Goal: Task Accomplishment & Management: Use online tool/utility

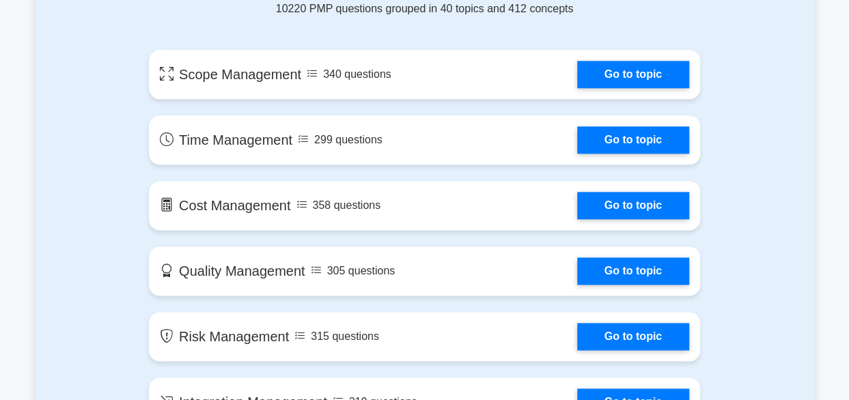
scroll to position [775, 0]
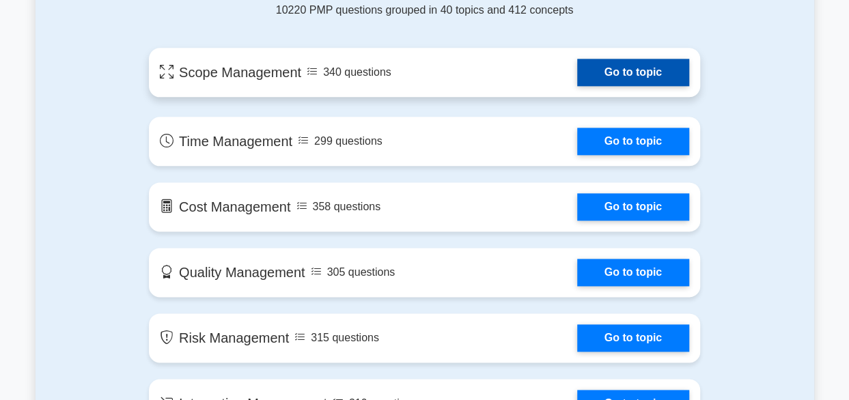
click at [625, 79] on link "Go to topic" at bounding box center [633, 72] width 112 height 27
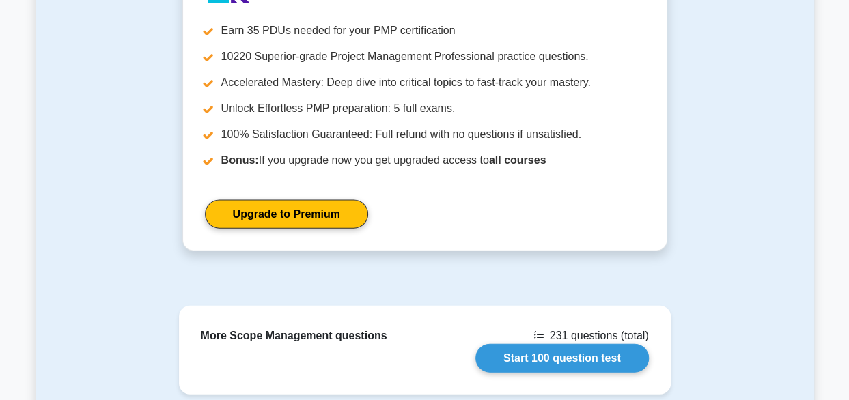
scroll to position [1365, 0]
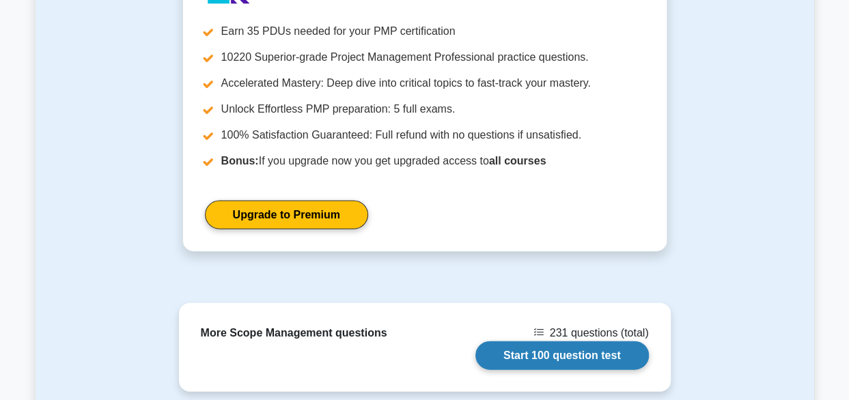
click at [557, 357] on link "Start 100 question test" at bounding box center [561, 355] width 173 height 29
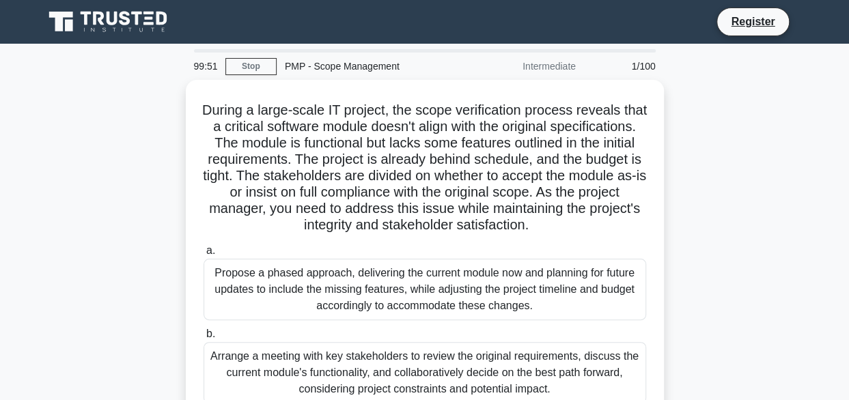
click at [752, 181] on div "During a large-scale IT project, the scope verification process reveals that a …" at bounding box center [425, 343] width 779 height 526
click at [744, 176] on div "During a large-scale IT project, the scope verification process reveals that a …" at bounding box center [425, 343] width 779 height 526
